Goal: Transaction & Acquisition: Purchase product/service

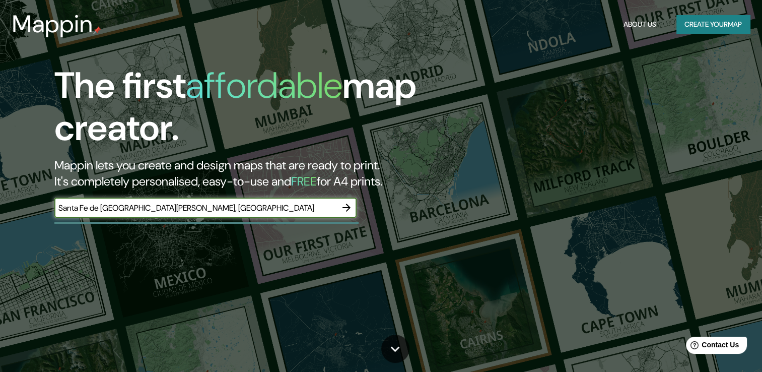
type input "Santa Fe de [GEOGRAPHIC_DATA][PERSON_NAME], [GEOGRAPHIC_DATA]"
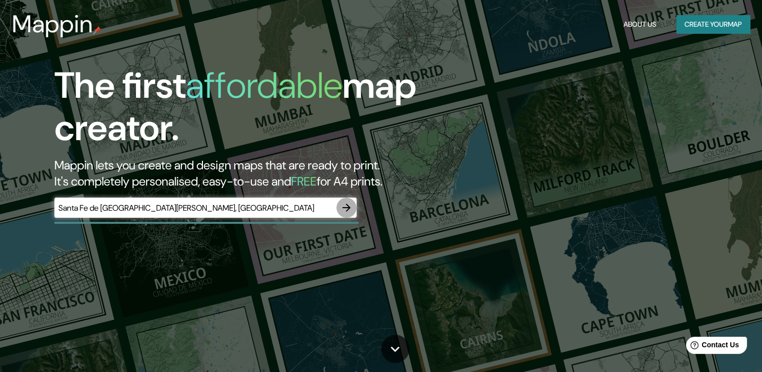
click at [345, 207] on icon "button" at bounding box center [346, 207] width 8 height 8
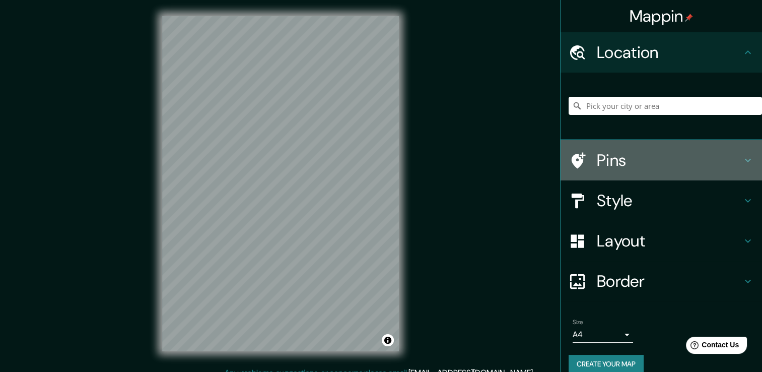
click at [743, 160] on icon at bounding box center [748, 160] width 12 height 12
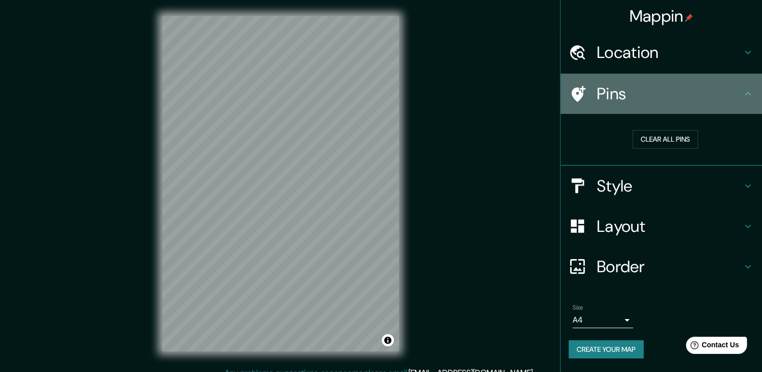
click at [746, 92] on icon at bounding box center [748, 94] width 12 height 12
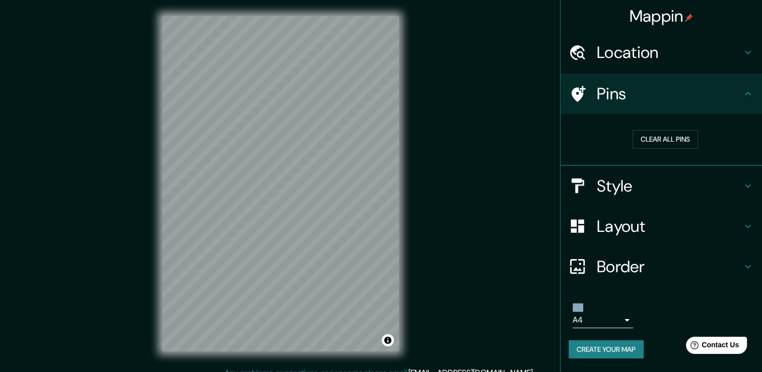
drag, startPoint x: 647, startPoint y: 336, endPoint x: 739, endPoint y: 90, distance: 262.7
click at [739, 90] on ul "Location Pins Clear all pins Style Layout Border Choose a border. Hint : you ca…" at bounding box center [660, 201] width 201 height 338
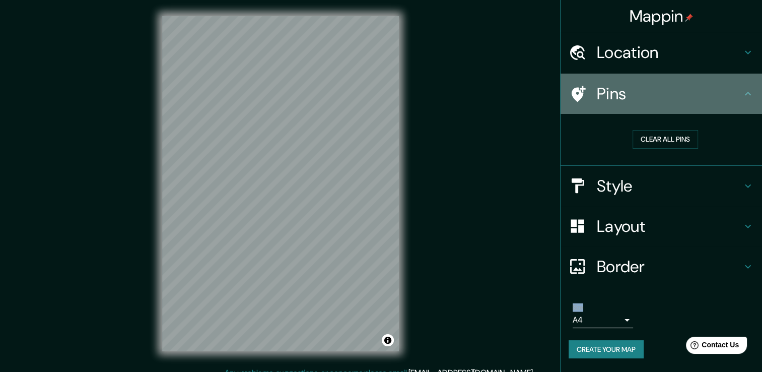
click at [739, 90] on h4 "Pins" at bounding box center [669, 94] width 145 height 20
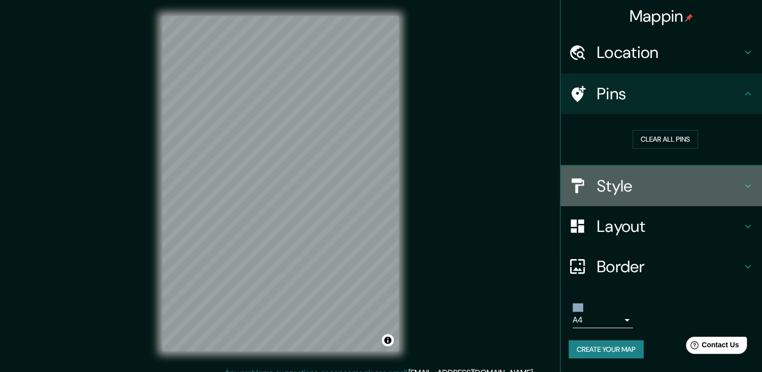
click at [684, 186] on h4 "Style" at bounding box center [669, 186] width 145 height 20
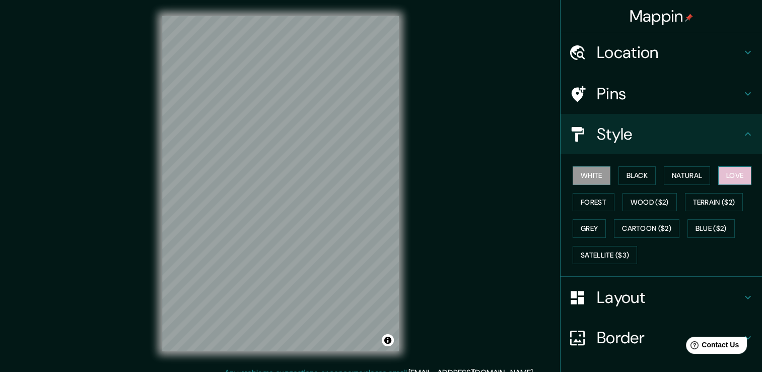
click at [727, 173] on button "Love" at bounding box center [734, 175] width 33 height 19
click at [694, 174] on button "Natural" at bounding box center [687, 175] width 46 height 19
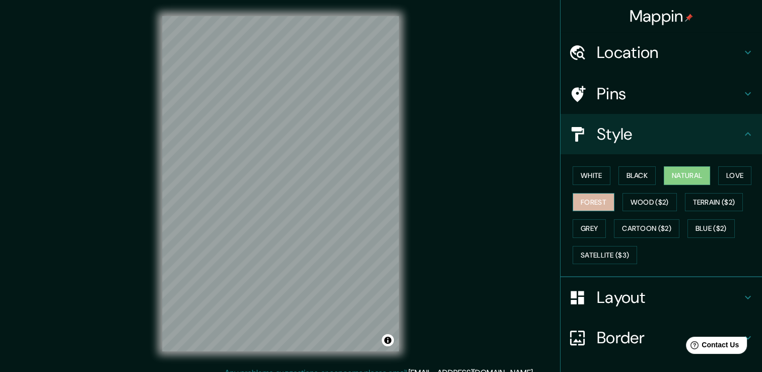
click at [590, 205] on button "Forest" at bounding box center [593, 202] width 42 height 19
click at [590, 224] on button "Grey" at bounding box center [588, 228] width 33 height 19
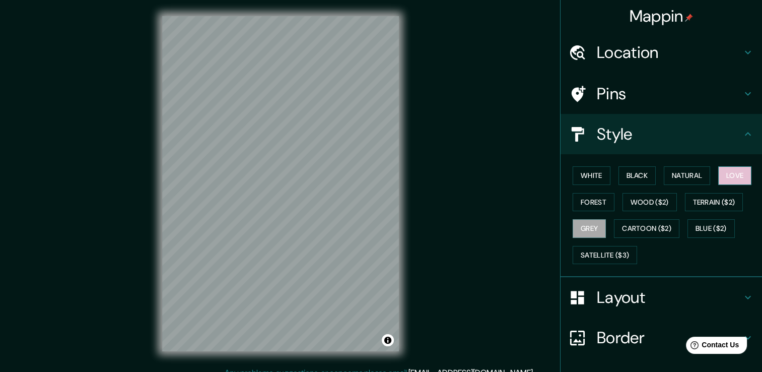
click at [735, 168] on button "Love" at bounding box center [734, 175] width 33 height 19
click at [652, 199] on button "Wood ($2)" at bounding box center [649, 202] width 54 height 19
click at [735, 173] on button "Love" at bounding box center [734, 175] width 33 height 19
click at [698, 170] on button "Natural" at bounding box center [687, 175] width 46 height 19
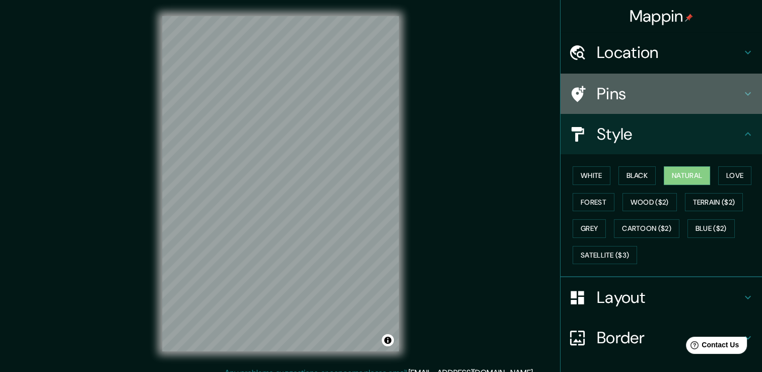
click at [739, 85] on div "Pins" at bounding box center [660, 94] width 201 height 40
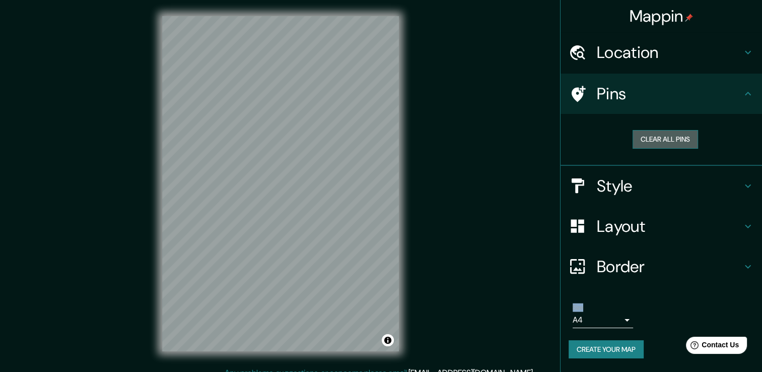
click at [677, 142] on button "Clear all pins" at bounding box center [664, 139] width 65 height 19
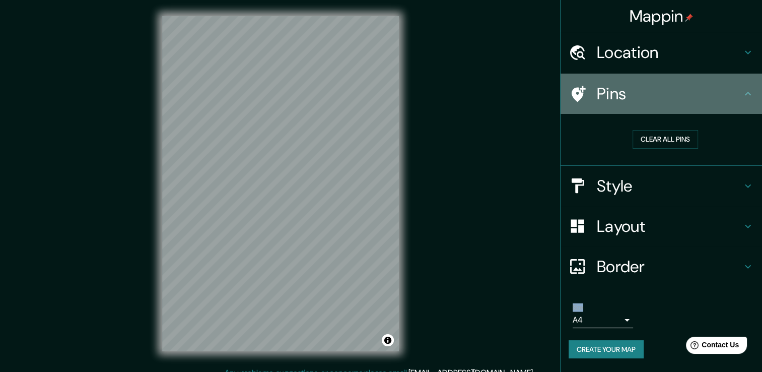
click at [740, 98] on h4 "Pins" at bounding box center [669, 94] width 145 height 20
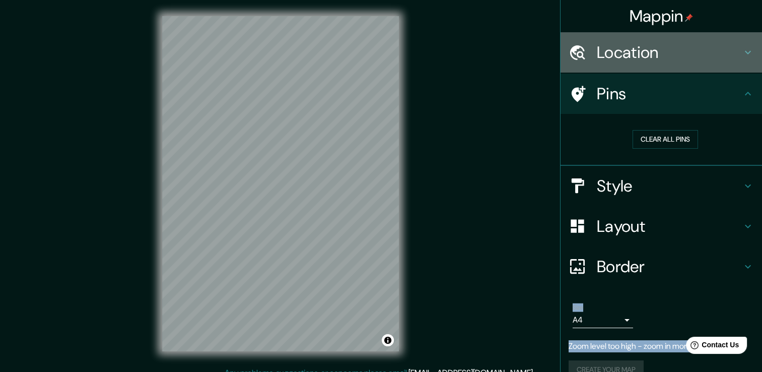
click at [647, 49] on h4 "Location" at bounding box center [669, 52] width 145 height 20
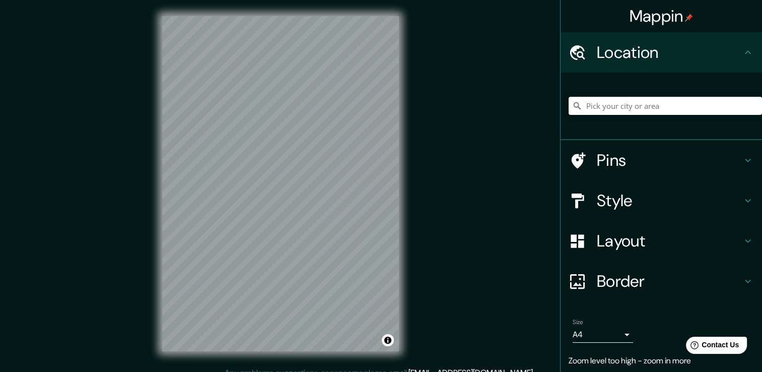
click at [623, 112] on input "Pick your city or area" at bounding box center [664, 106] width 193 height 18
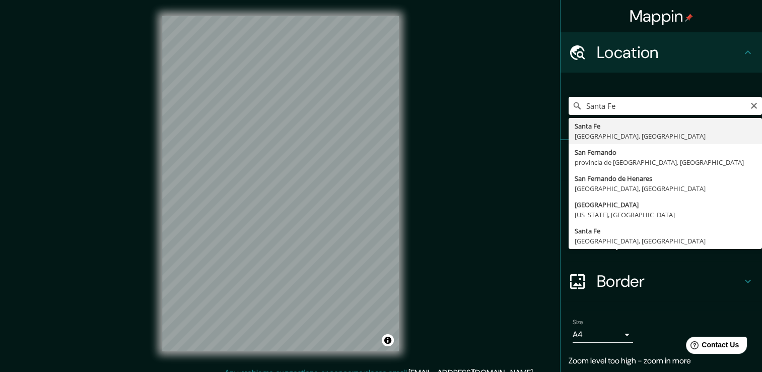
type input "[GEOGRAPHIC_DATA], [GEOGRAPHIC_DATA], [GEOGRAPHIC_DATA]"
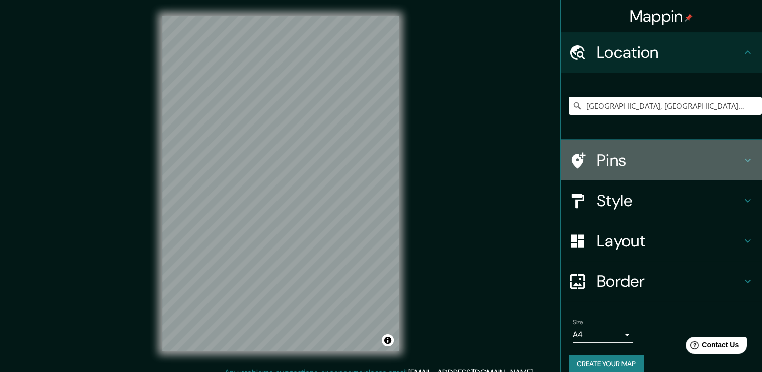
click at [631, 167] on h4 "Pins" at bounding box center [669, 160] width 145 height 20
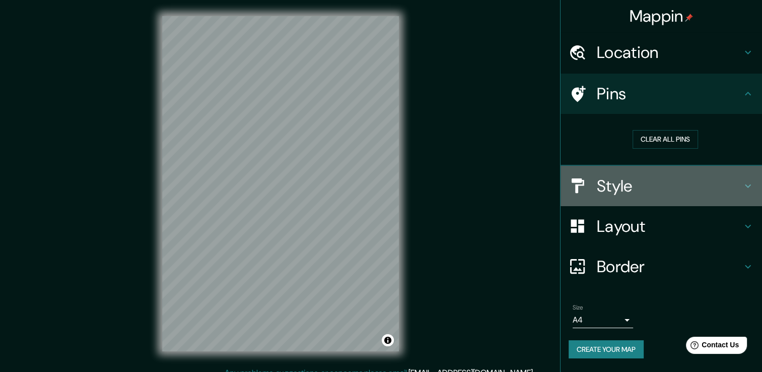
click at [659, 185] on h4 "Style" at bounding box center [669, 186] width 145 height 20
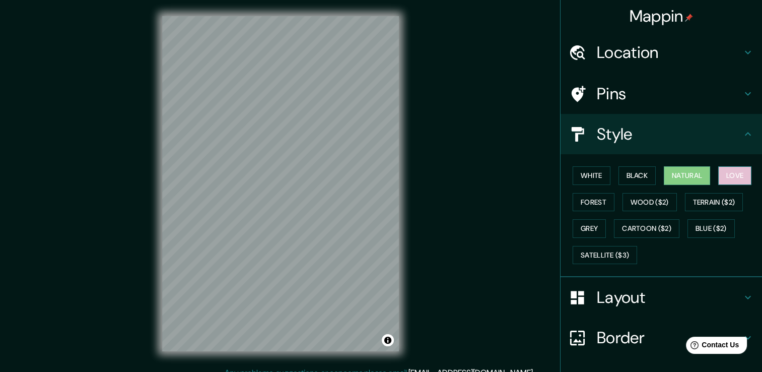
click at [725, 174] on button "Love" at bounding box center [734, 175] width 33 height 19
click at [594, 197] on button "Forest" at bounding box center [593, 202] width 42 height 19
click at [723, 174] on button "Love" at bounding box center [734, 175] width 33 height 19
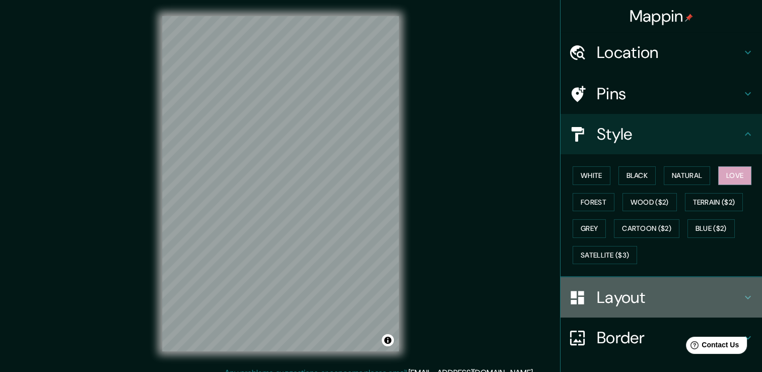
click at [681, 303] on h4 "Layout" at bounding box center [669, 297] width 145 height 20
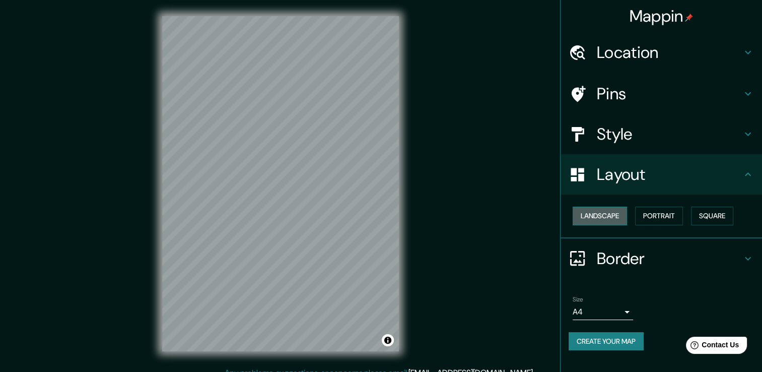
click at [611, 217] on button "Landscape" at bounding box center [599, 215] width 54 height 19
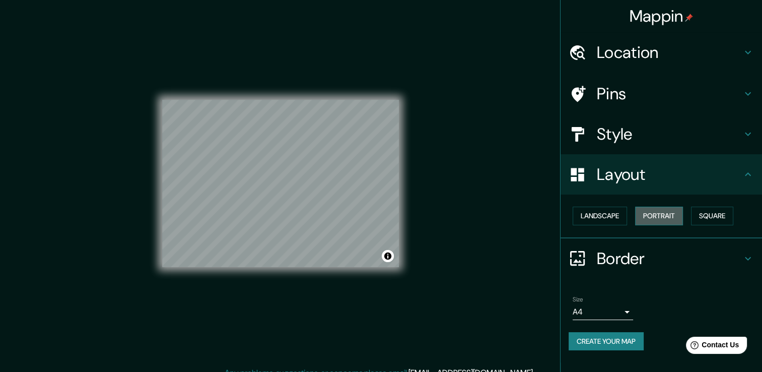
click at [667, 216] on button "Portrait" at bounding box center [659, 215] width 48 height 19
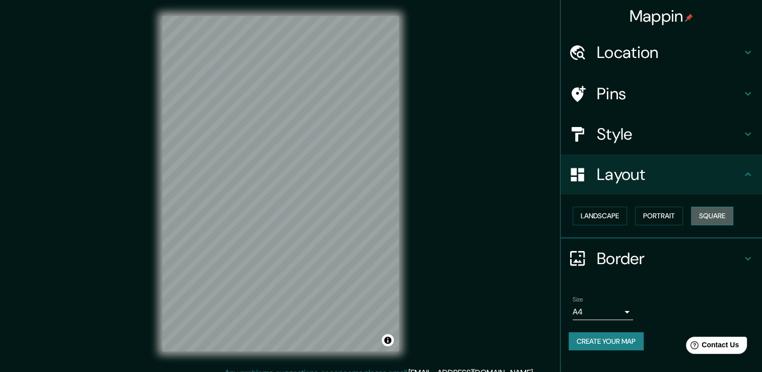
click at [711, 218] on button "Square" at bounding box center [712, 215] width 42 height 19
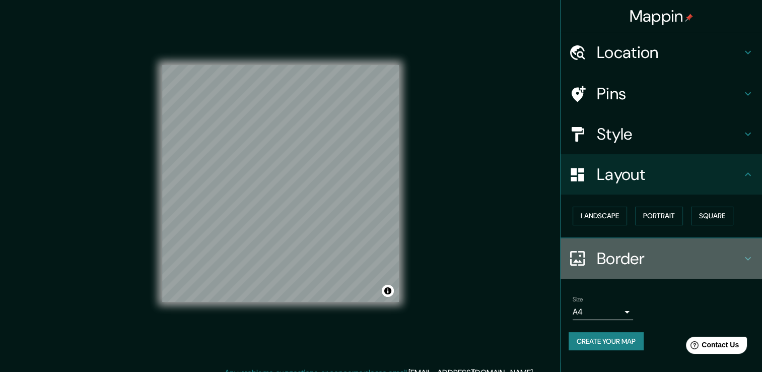
click at [673, 259] on h4 "Border" at bounding box center [669, 258] width 145 height 20
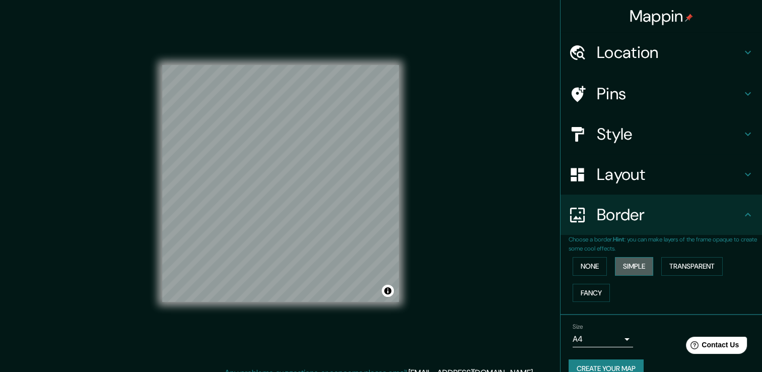
click at [635, 263] on button "Simple" at bounding box center [634, 266] width 38 height 19
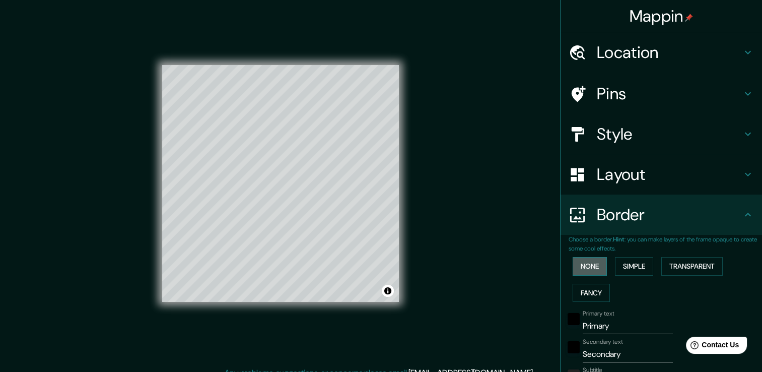
click at [586, 269] on button "None" at bounding box center [589, 266] width 34 height 19
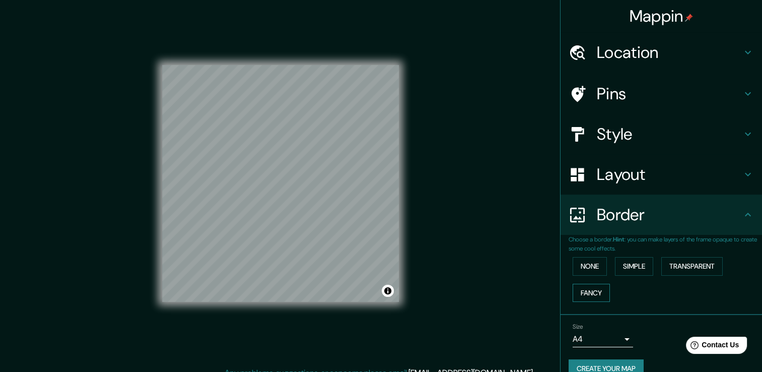
click at [586, 296] on button "Fancy" at bounding box center [590, 292] width 37 height 19
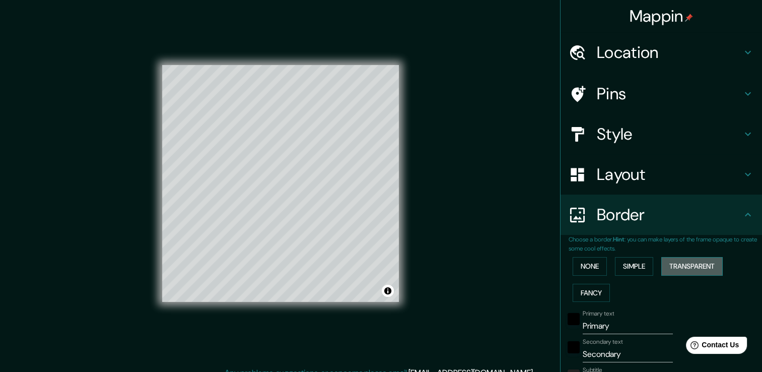
click at [693, 269] on button "Transparent" at bounding box center [691, 266] width 61 height 19
click at [591, 263] on button "None" at bounding box center [589, 266] width 34 height 19
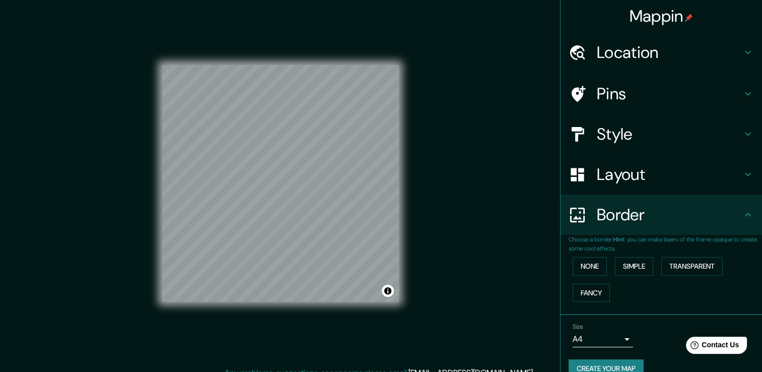
click at [571, 96] on icon at bounding box center [578, 94] width 14 height 16
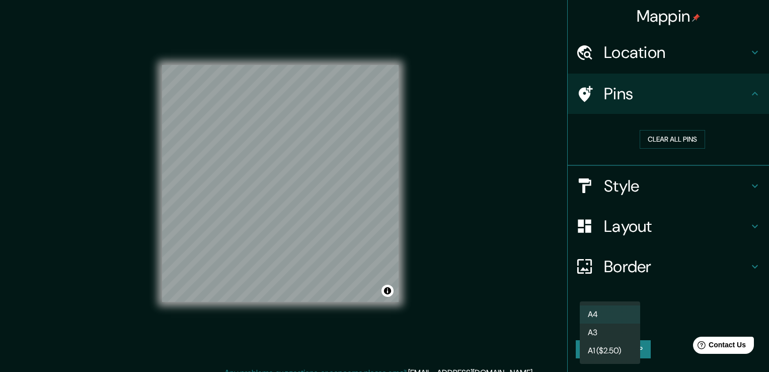
click at [624, 319] on body "Mappin Location [GEOGRAPHIC_DATA], [GEOGRAPHIC_DATA], [GEOGRAPHIC_DATA] Pins Cl…" at bounding box center [384, 186] width 769 height 372
click at [672, 315] on div at bounding box center [384, 186] width 769 height 372
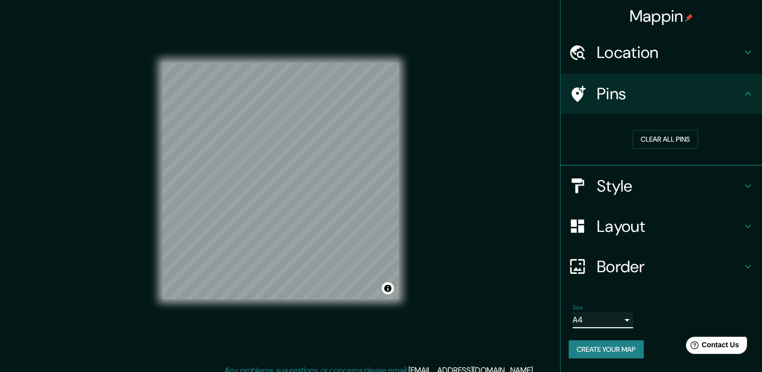
scroll to position [4, 0]
